Goal: Navigation & Orientation: Understand site structure

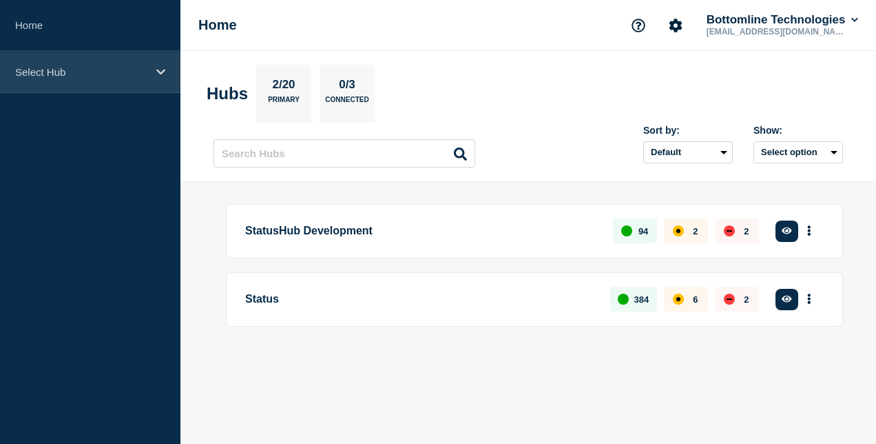
click at [164, 74] on icon at bounding box center [160, 72] width 9 height 10
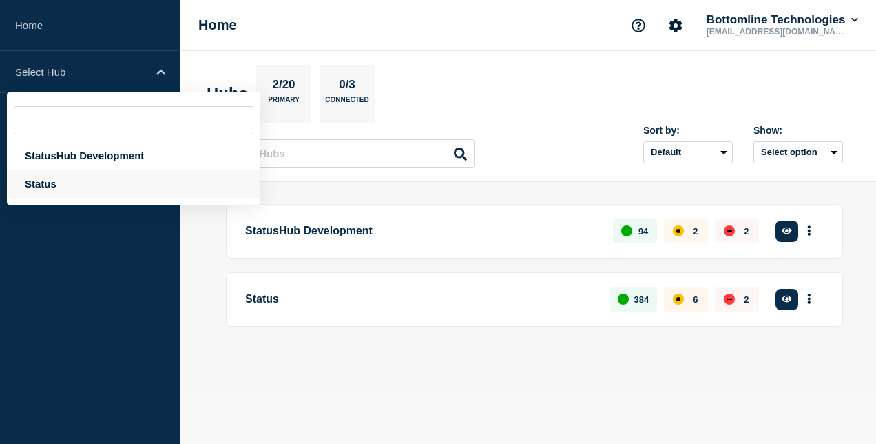
click at [126, 185] on div "Status" at bounding box center [133, 183] width 253 height 28
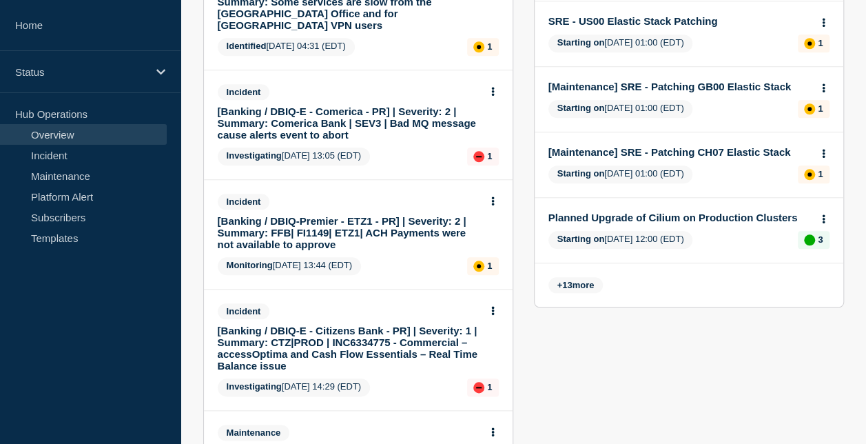
scroll to position [592, 0]
click at [592, 280] on span "+ 13 more" at bounding box center [575, 284] width 55 height 16
click at [567, 280] on span "13" at bounding box center [567, 284] width 10 height 10
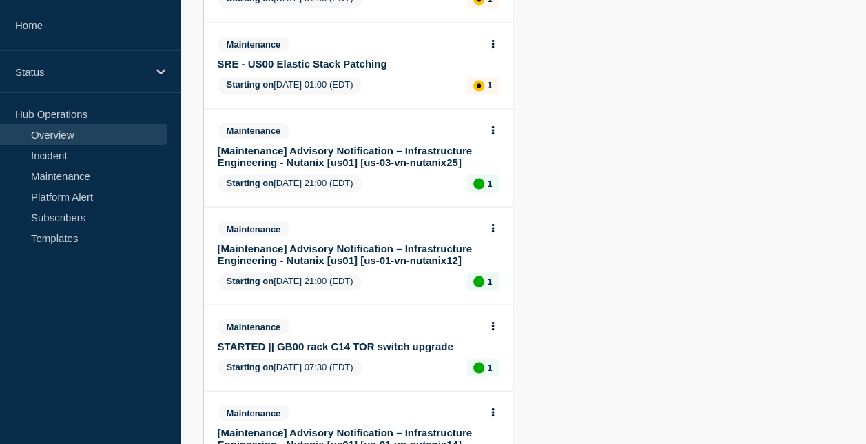
scroll to position [1152, 0]
click at [123, 161] on link "Incident" at bounding box center [83, 155] width 167 height 21
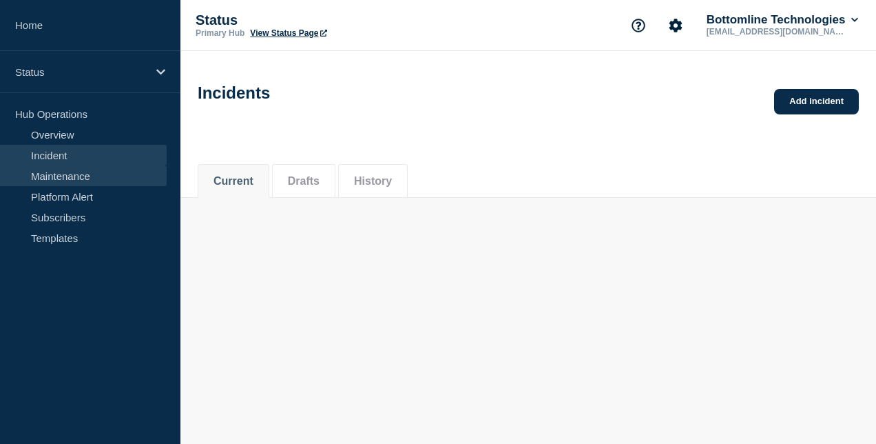
click at [70, 169] on link "Maintenance" at bounding box center [83, 175] width 167 height 21
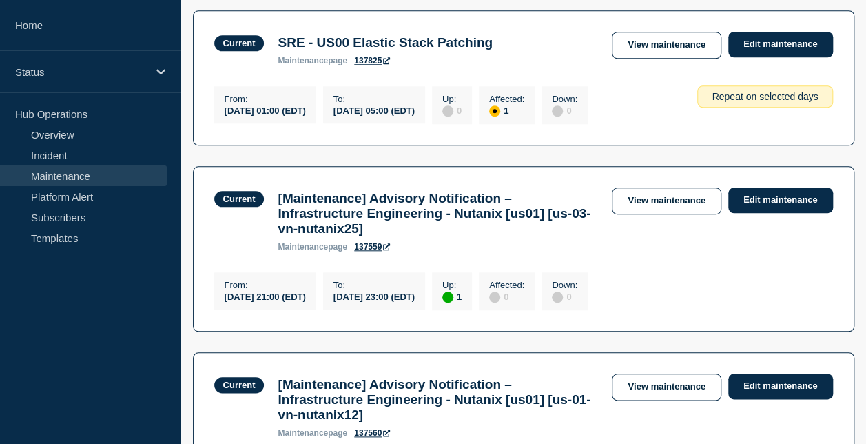
scroll to position [587, 0]
